Goal: Task Accomplishment & Management: Manage account settings

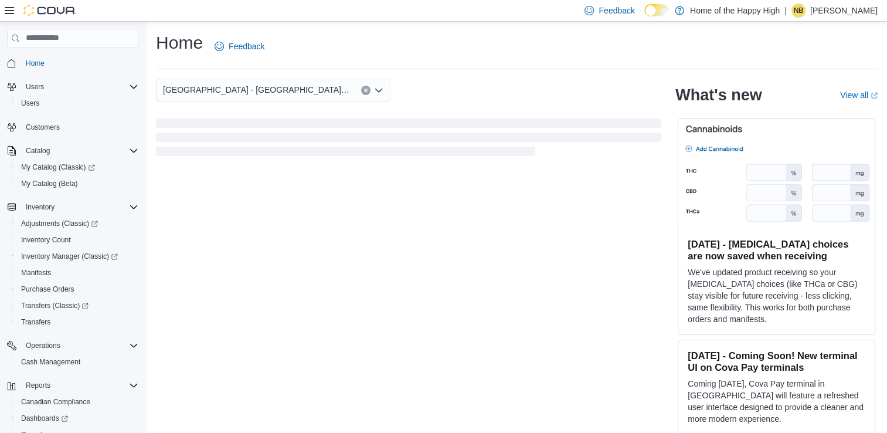
click at [857, 15] on p "[PERSON_NAME]" at bounding box center [843, 11] width 67 height 14
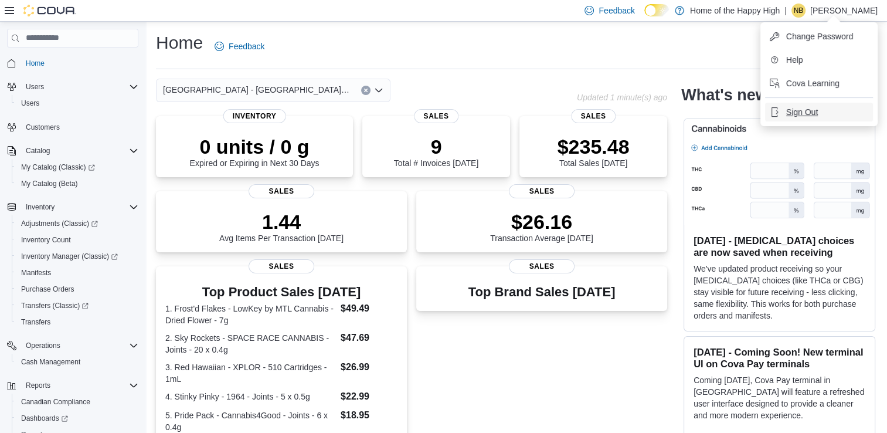
click at [804, 119] on button "Sign Out" at bounding box center [819, 112] width 108 height 19
